Goal: Transaction & Acquisition: Purchase product/service

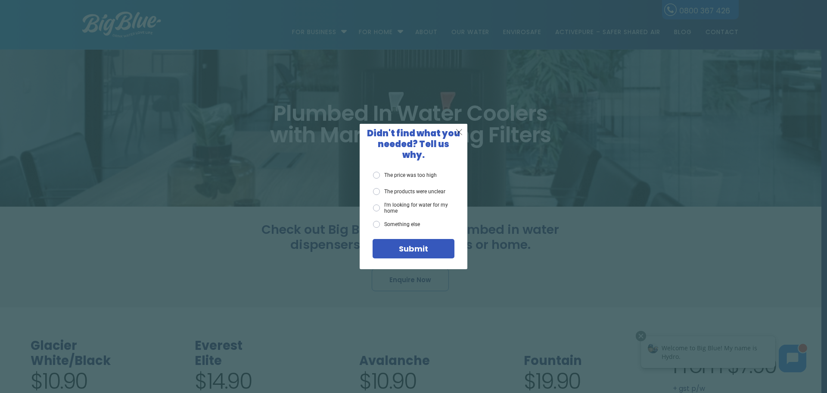
click at [461, 134] on span "X" at bounding box center [459, 131] width 8 height 11
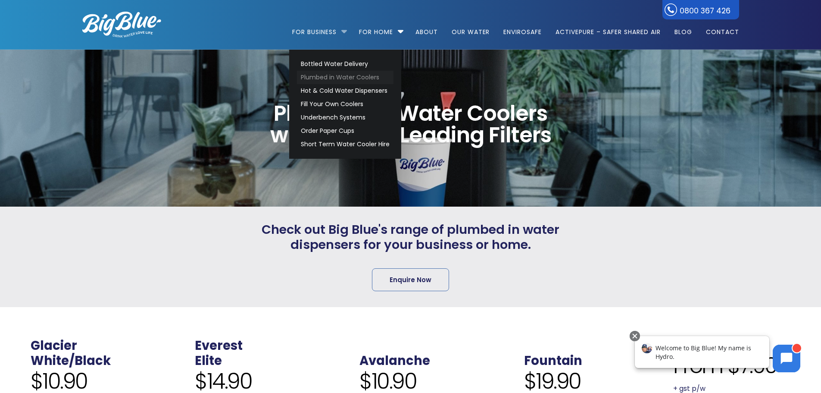
click at [318, 80] on link "Plumbed in Water Coolers" at bounding box center [345, 77] width 97 height 13
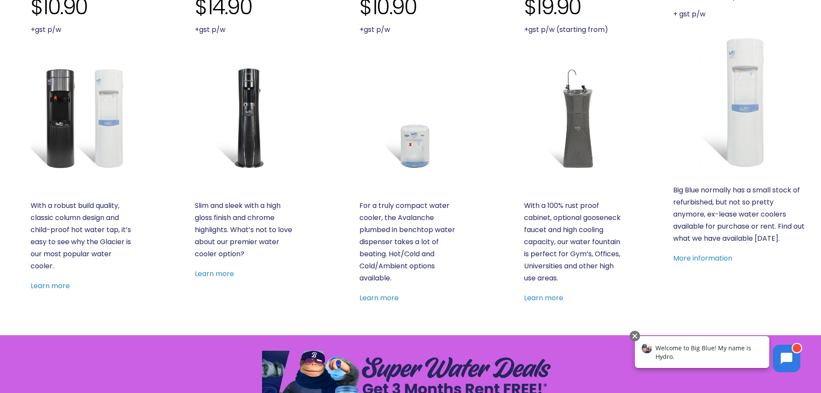
scroll to position [431, 0]
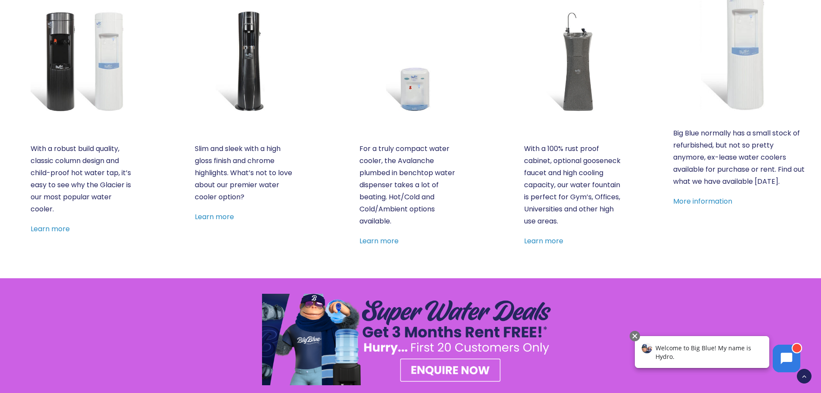
click at [61, 57] on img at bounding box center [82, 61] width 102 height 102
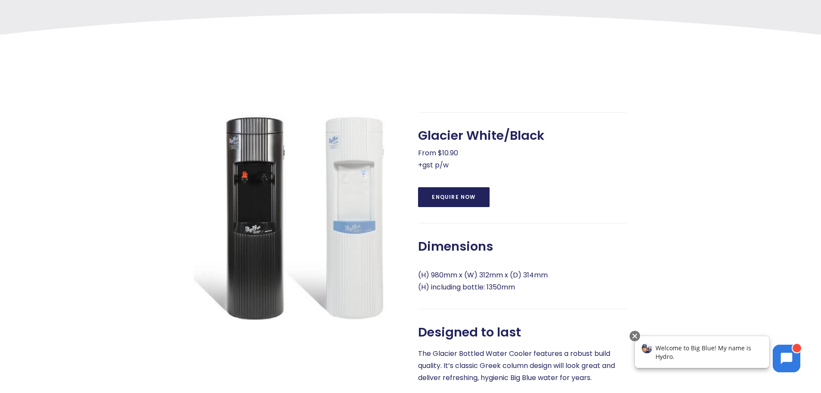
scroll to position [294, 0]
